Goal: Check status: Check status

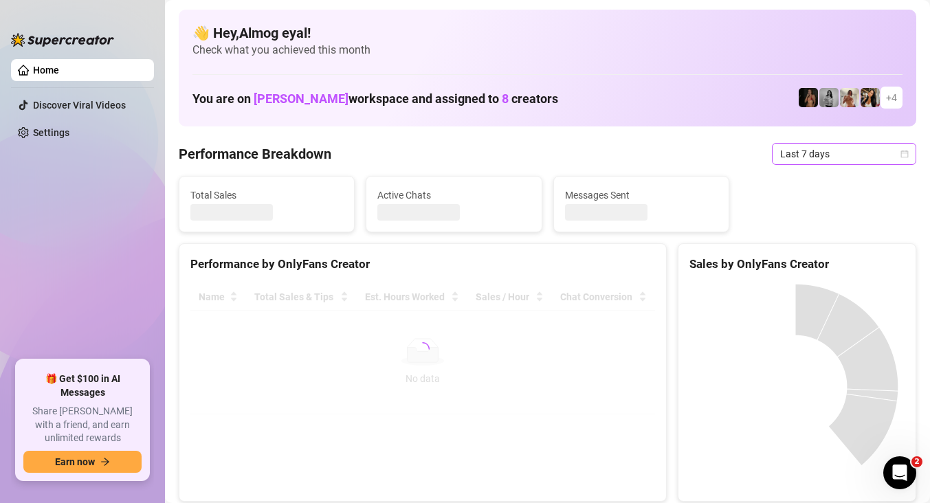
click at [788, 155] on span "Last 7 days" at bounding box center [845, 154] width 128 height 21
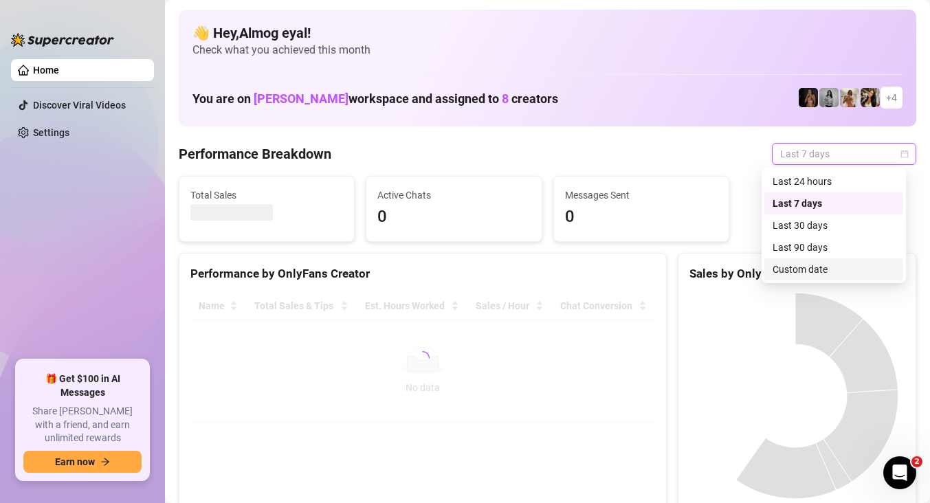
click at [803, 265] on div "Custom date" at bounding box center [834, 269] width 122 height 15
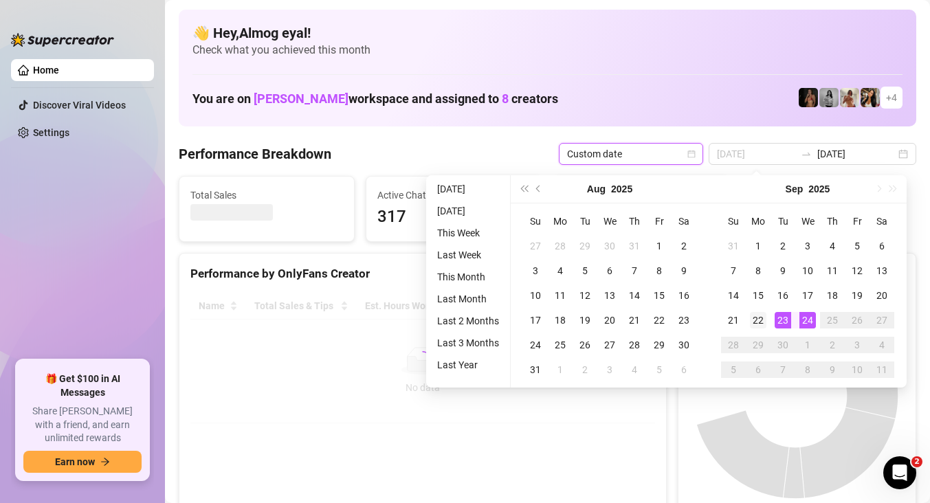
type input "[DATE]"
click at [769, 316] on td "22" at bounding box center [758, 320] width 25 height 25
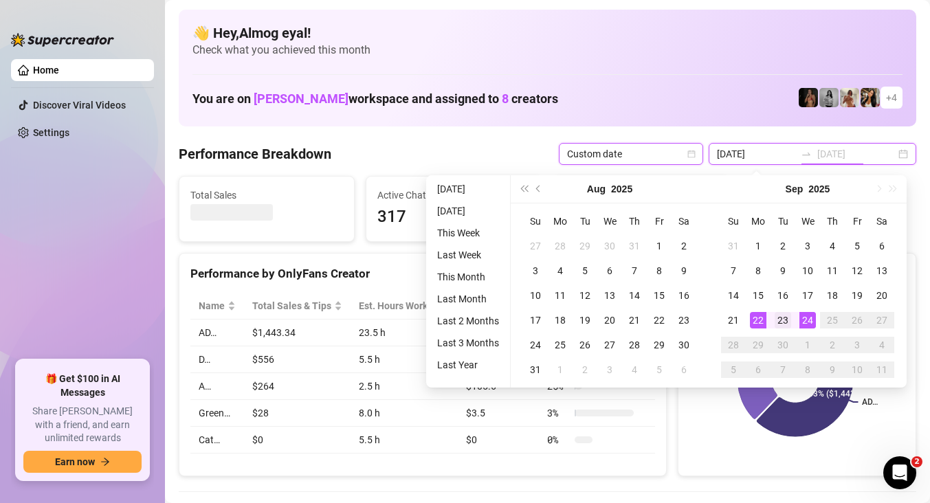
type input "[DATE]"
click at [776, 315] on div "23" at bounding box center [783, 320] width 17 height 17
type input "[DATE]"
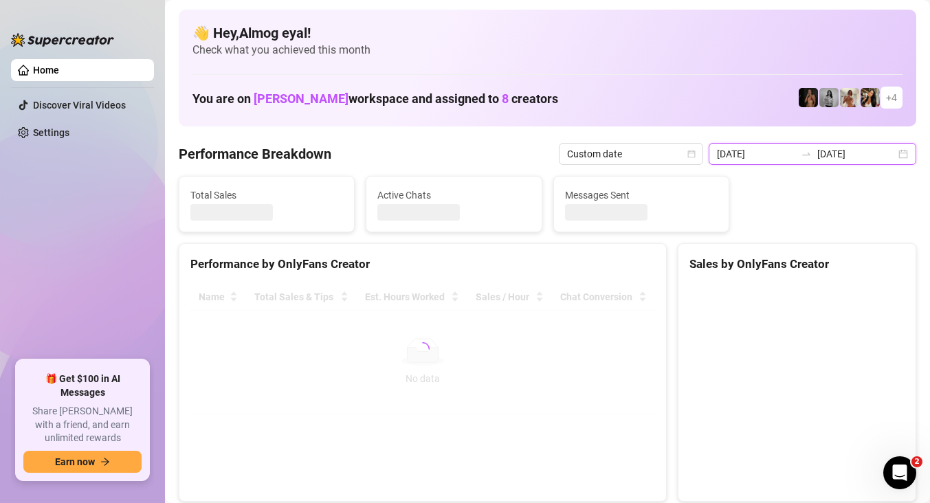
click at [783, 148] on input "[DATE]" at bounding box center [756, 153] width 78 height 15
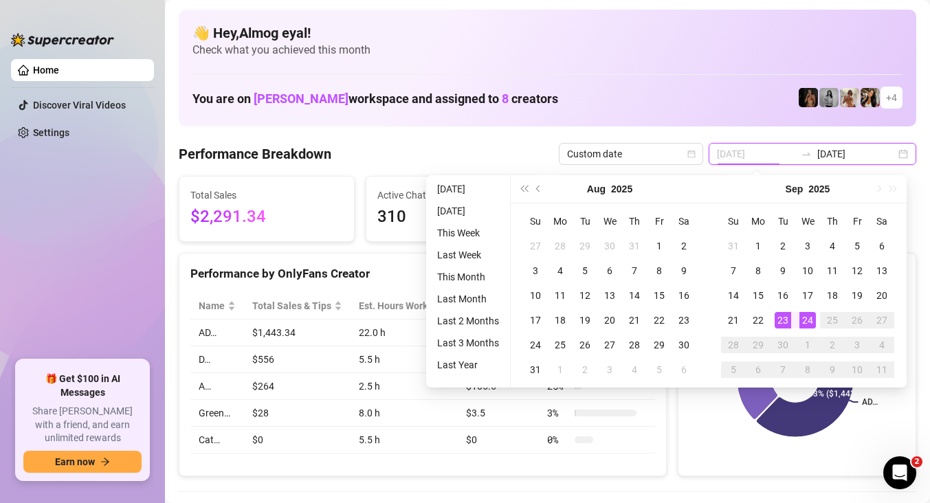
type input "[DATE]"
click at [788, 315] on div "23" at bounding box center [783, 320] width 17 height 17
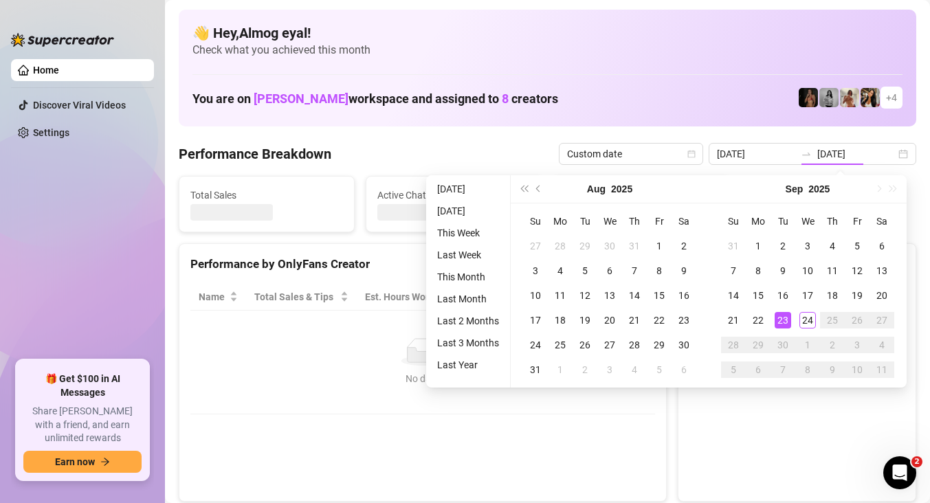
type input "[DATE]"
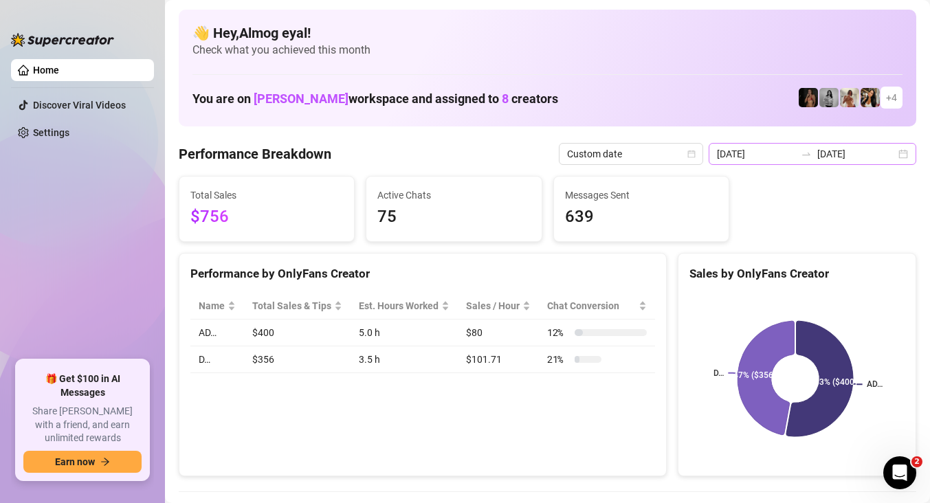
click at [812, 152] on icon "swap-right" at bounding box center [806, 154] width 11 height 11
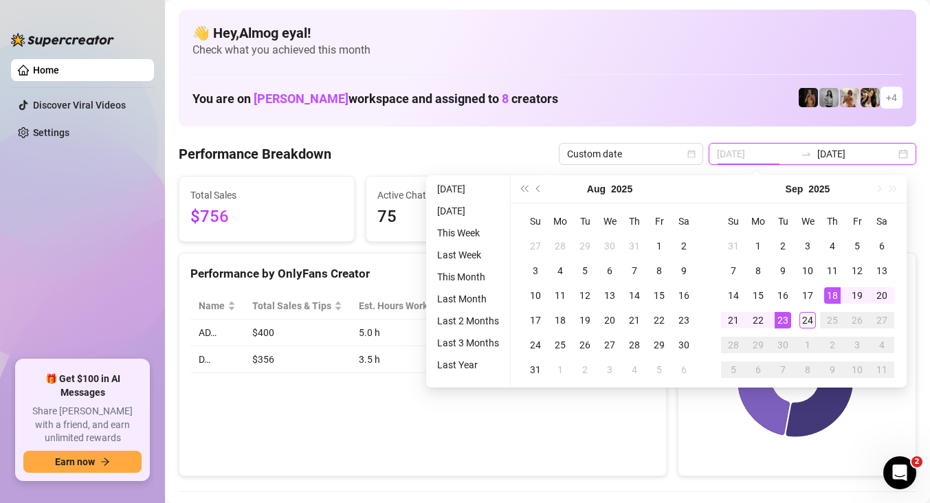
type input "[DATE]"
click at [805, 318] on div "24" at bounding box center [808, 320] width 17 height 17
type input "[DATE]"
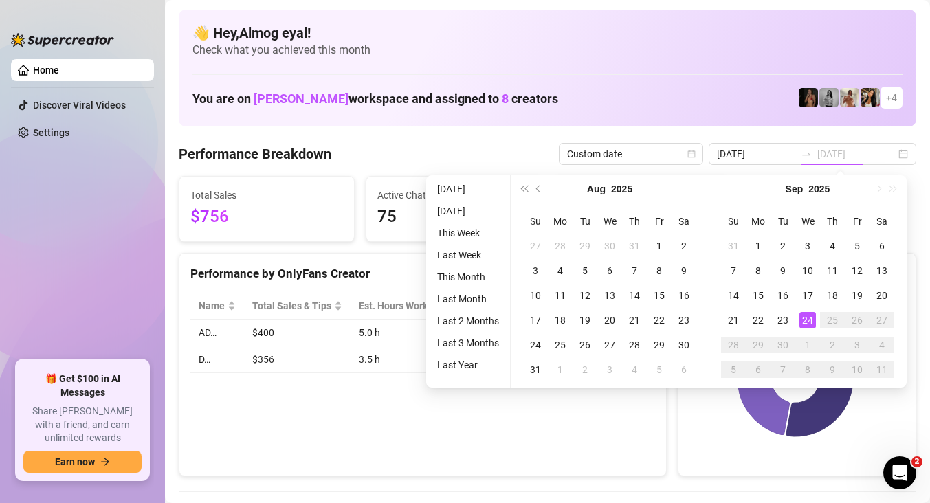
click at [804, 317] on div "24" at bounding box center [808, 320] width 17 height 17
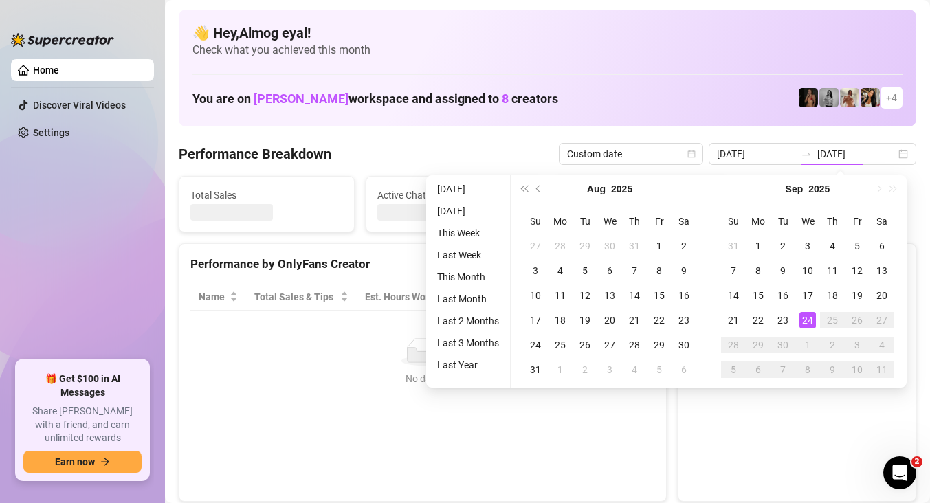
type input "[DATE]"
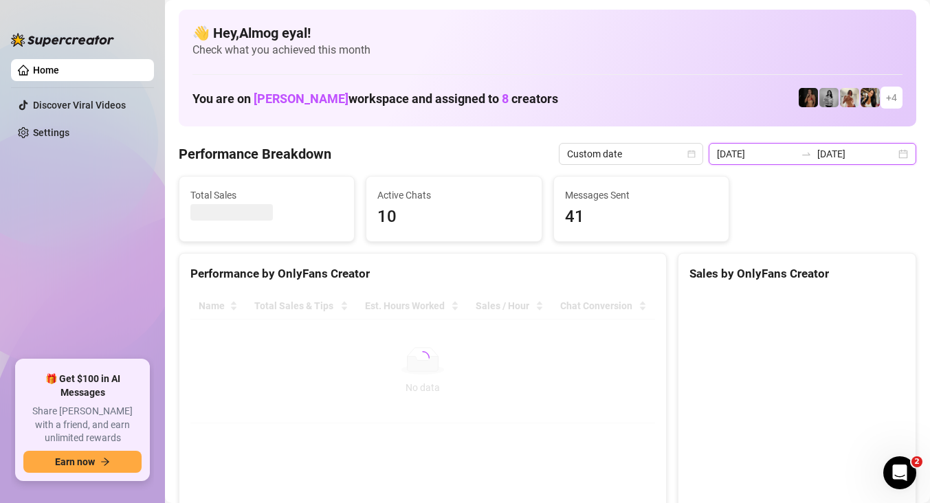
click at [776, 153] on input "[DATE]" at bounding box center [756, 153] width 78 height 15
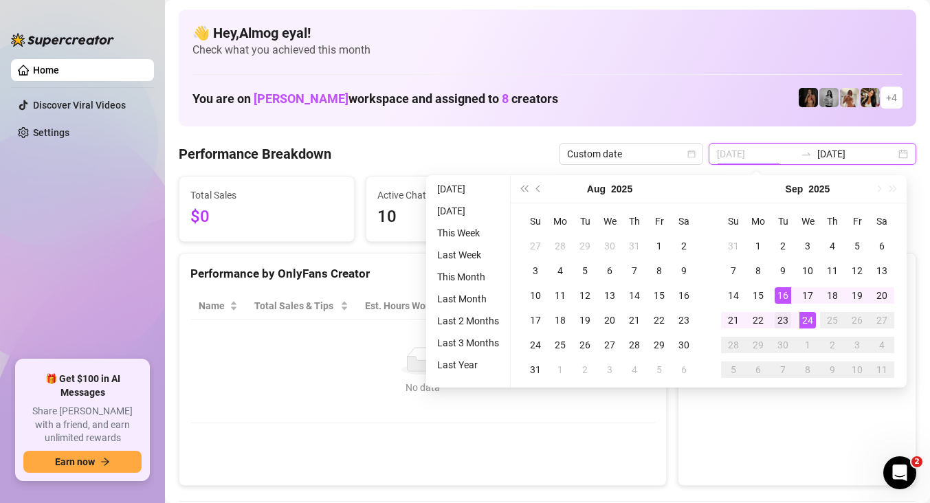
type input "[DATE]"
click at [787, 317] on div "23" at bounding box center [783, 320] width 17 height 17
type input "[DATE]"
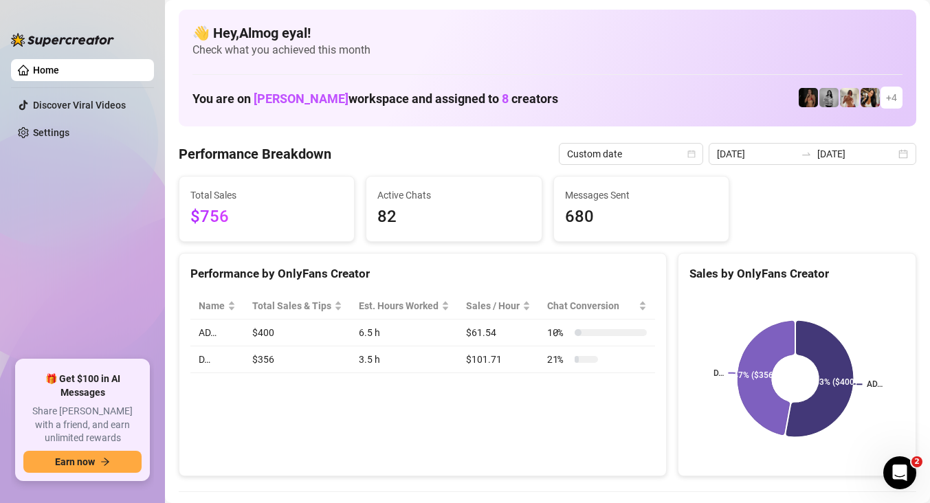
click at [828, 155] on input "[DATE]" at bounding box center [857, 153] width 78 height 15
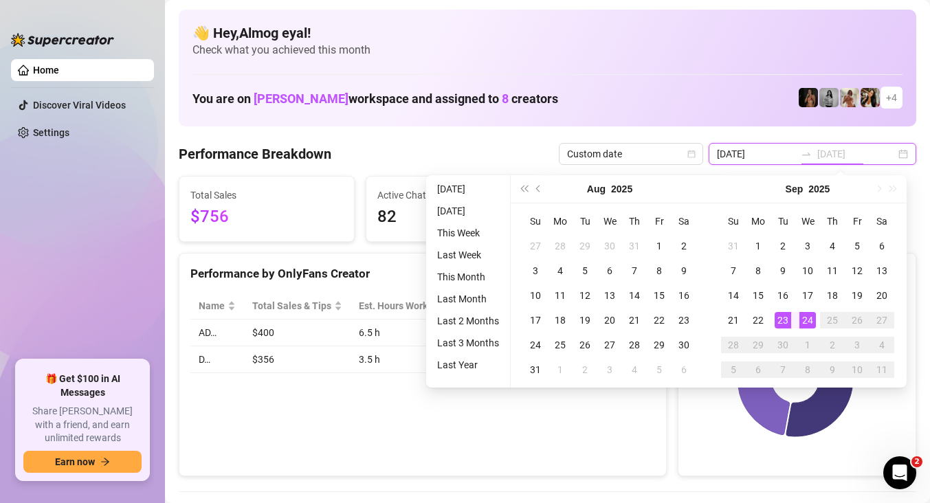
type input "[DATE]"
click at [785, 315] on div "23" at bounding box center [783, 320] width 17 height 17
type input "[DATE]"
